Goal: Find specific page/section

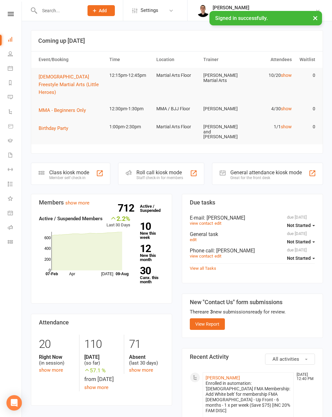
click at [64, 10] on input "text" at bounding box center [58, 10] width 42 height 9
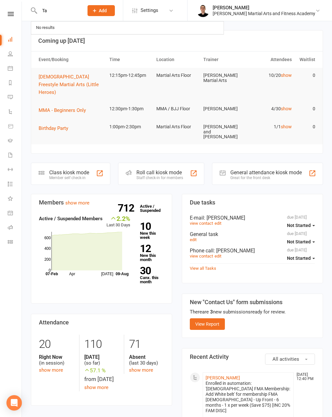
type input "Tan"
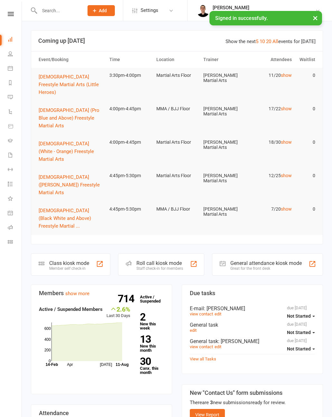
click at [71, 7] on input "text" at bounding box center [58, 10] width 42 height 9
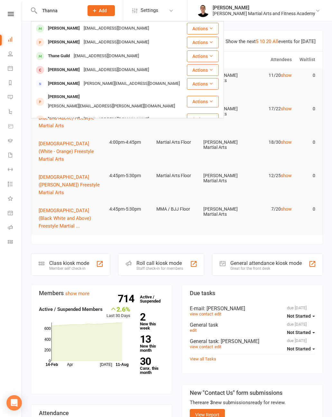
type input "Thanna"
click at [90, 30] on div "egoodwin@westnet.com.au" at bounding box center [116, 28] width 69 height 9
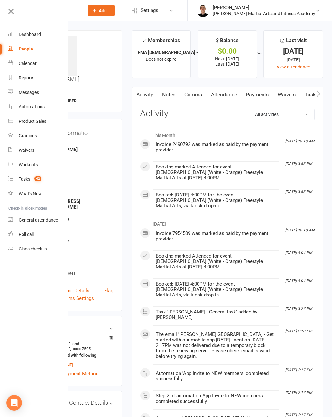
click at [9, 13] on icon at bounding box center [10, 11] width 9 height 9
